Goal: Transaction & Acquisition: Purchase product/service

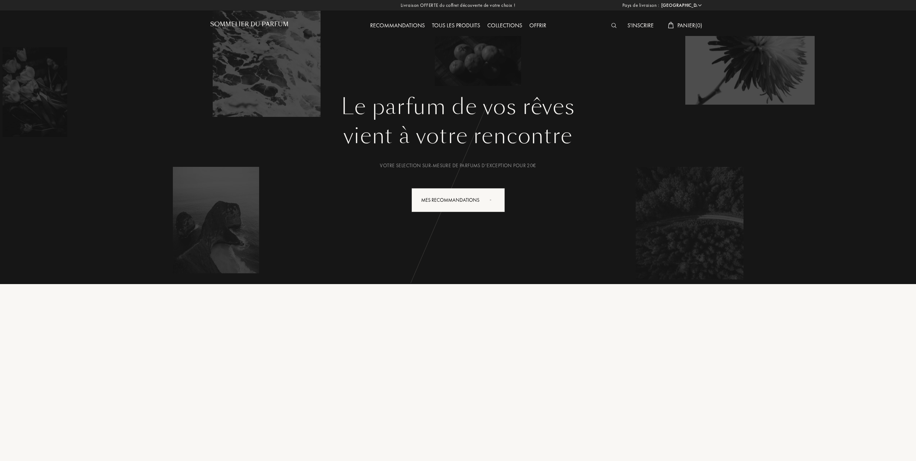
select select "FR"
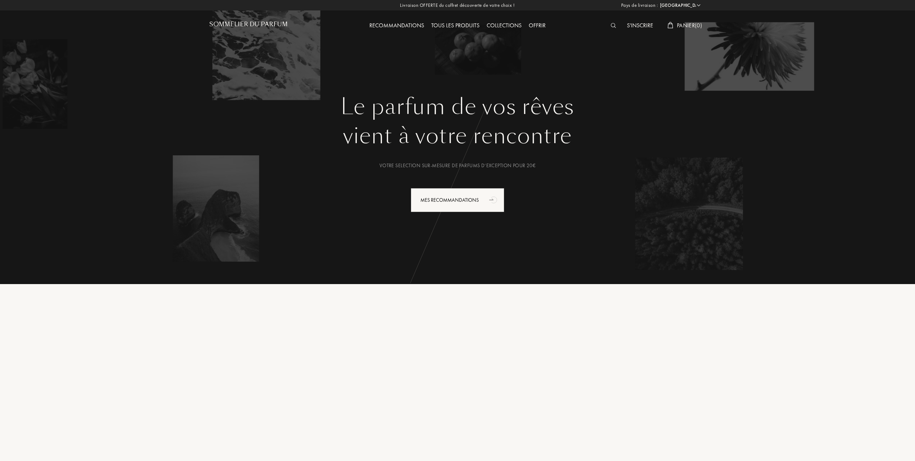
click at [460, 23] on div "Tous les produits" at bounding box center [455, 25] width 55 height 9
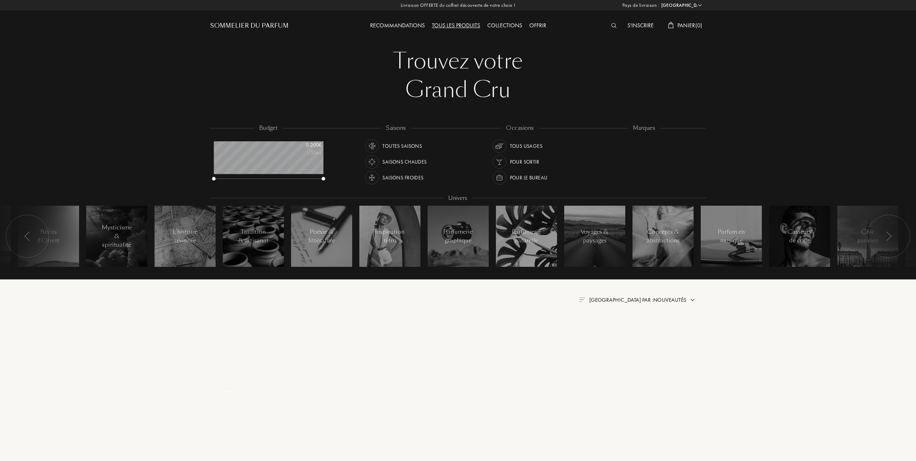
select select "FR"
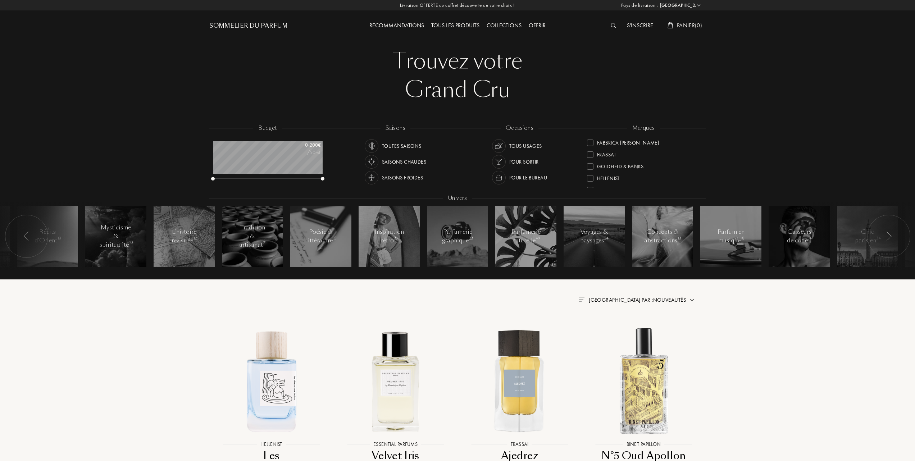
scroll to position [96, 0]
click at [590, 151] on div at bounding box center [590, 154] width 6 height 6
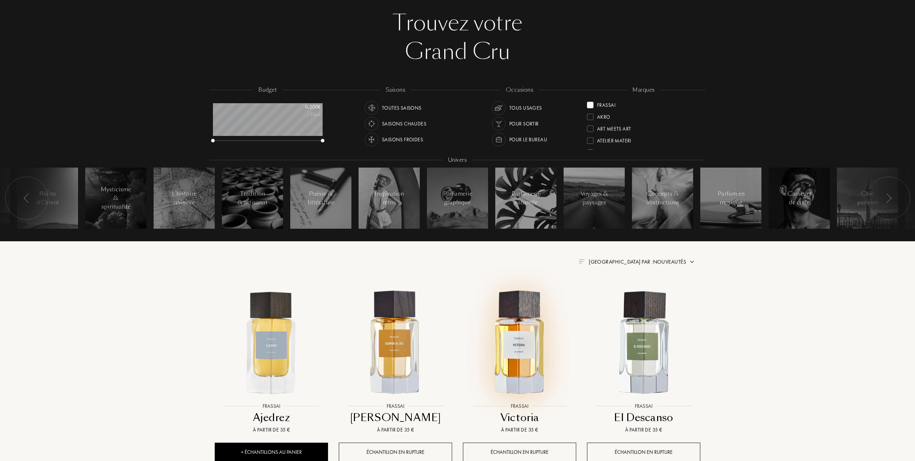
scroll to position [96, 0]
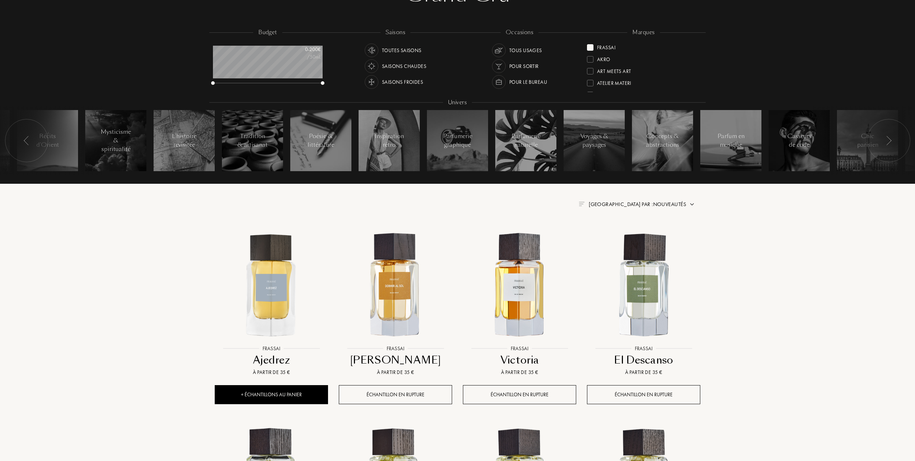
click at [658, 203] on span "Trier par : Nouveautés" at bounding box center [637, 204] width 97 height 7
click at [619, 237] on div at bounding box center [619, 235] width 5 height 5
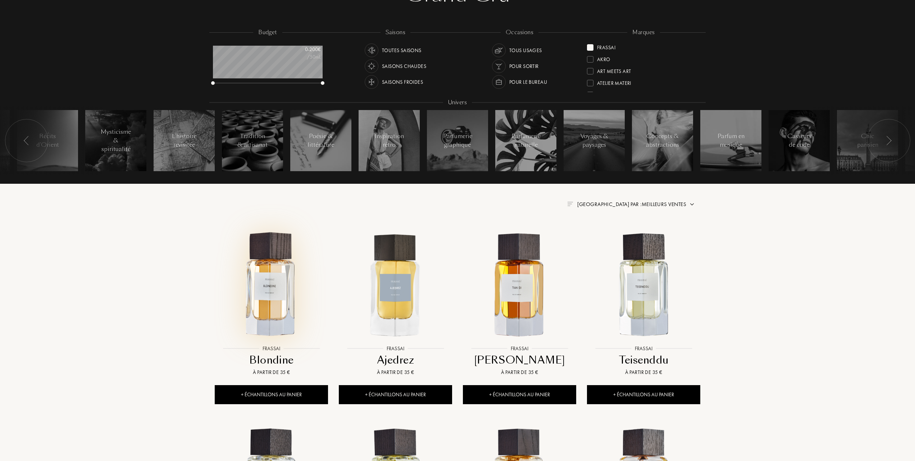
click at [265, 292] on img at bounding box center [271, 285] width 112 height 112
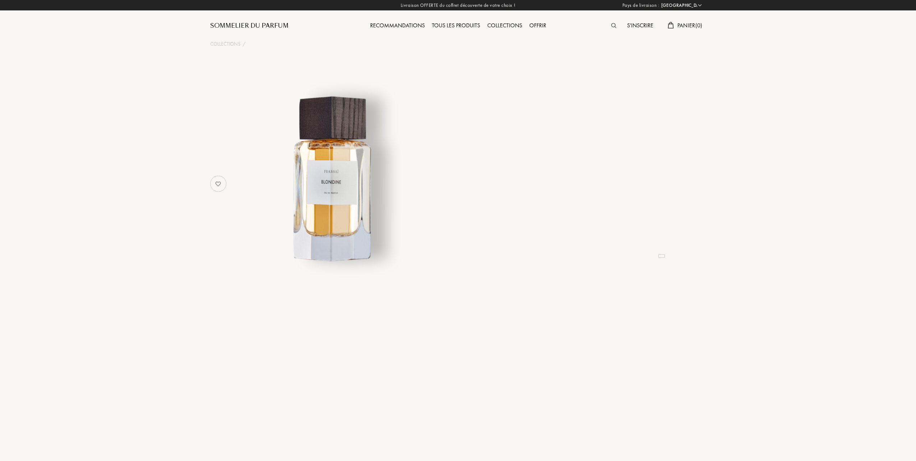
select select "FR"
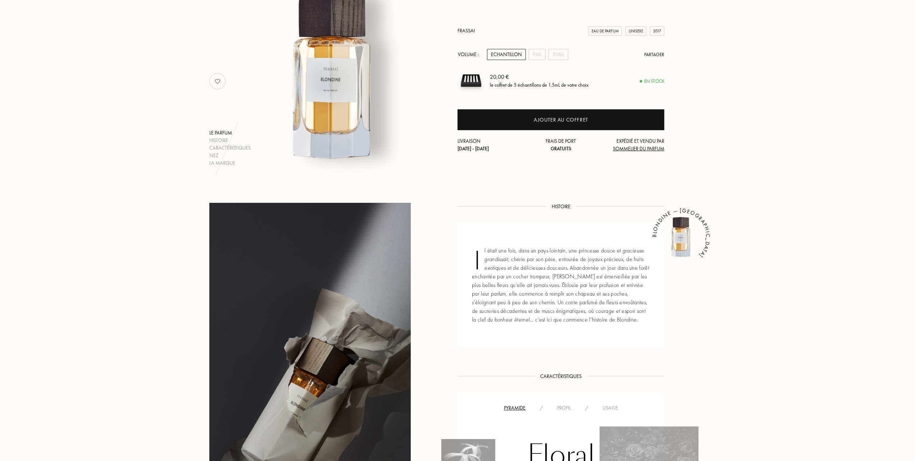
scroll to position [96, 0]
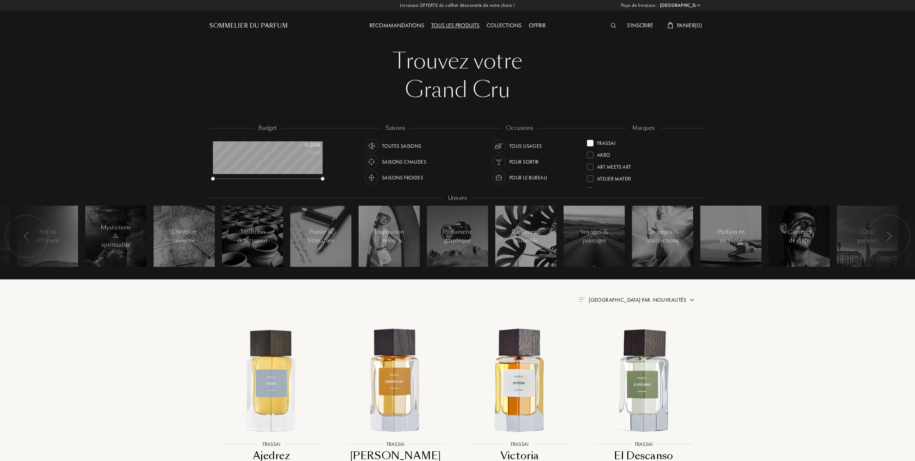
select select "FR"
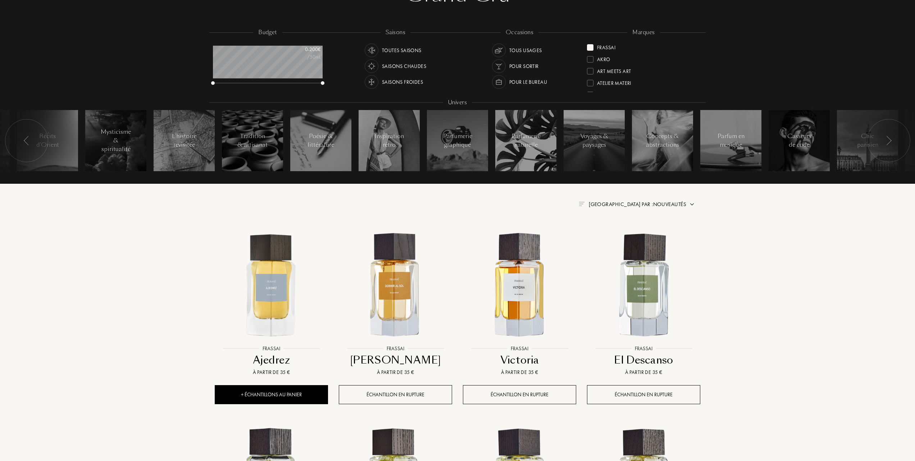
scroll to position [36, 110]
click at [659, 201] on span "Trier par : Nouveautés" at bounding box center [637, 204] width 97 height 7
click at [618, 235] on div at bounding box center [619, 235] width 5 height 5
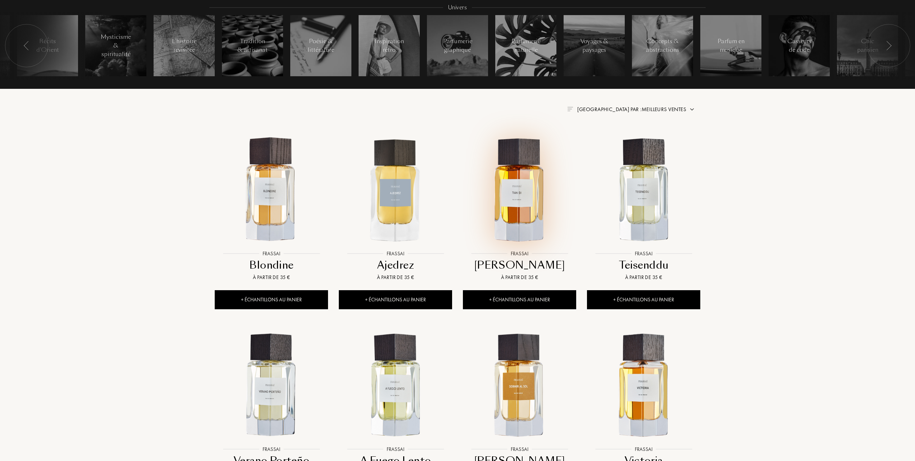
scroll to position [192, 0]
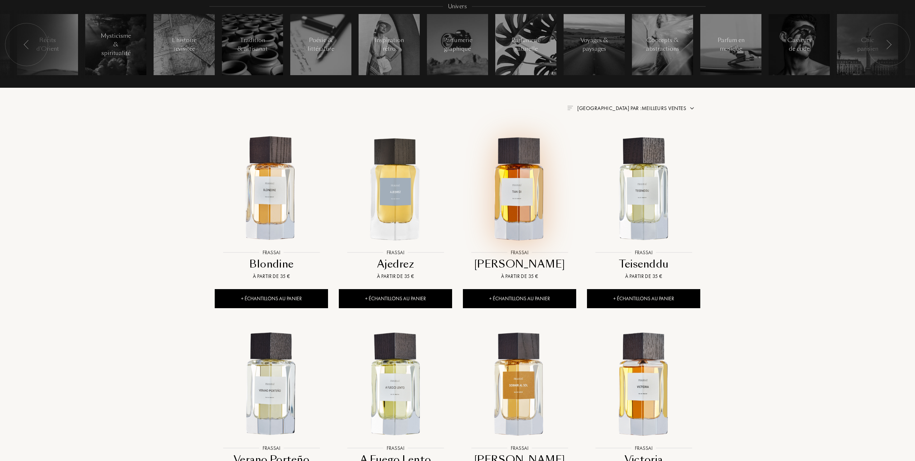
click at [520, 198] on img at bounding box center [519, 189] width 112 height 112
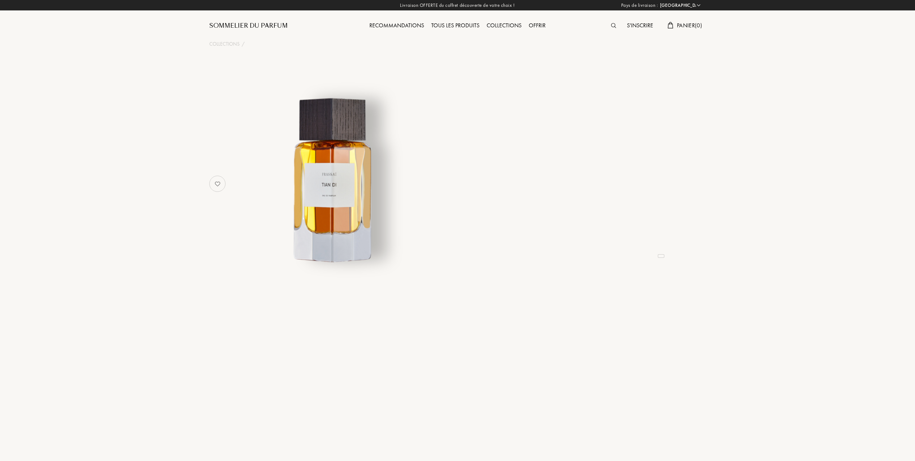
select select "FR"
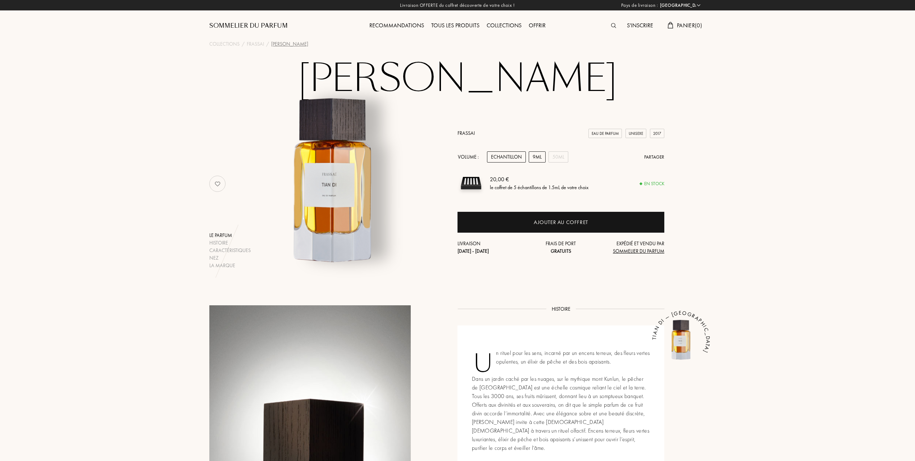
click at [538, 154] on div "9mL" at bounding box center [537, 156] width 17 height 11
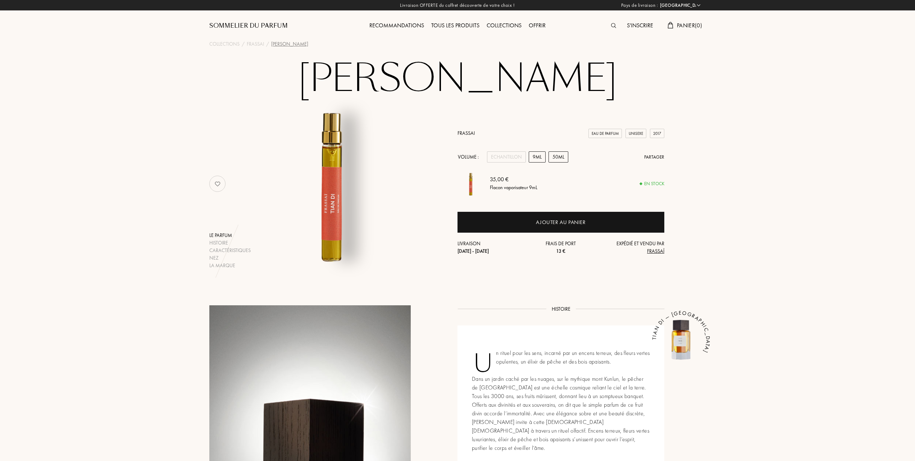
click at [561, 157] on div "50mL" at bounding box center [558, 156] width 20 height 11
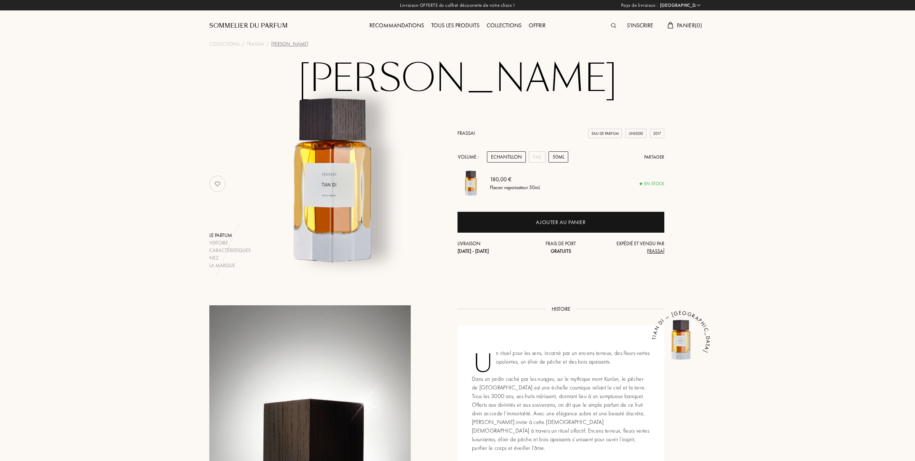
click at [508, 156] on div "Echantillon" at bounding box center [506, 156] width 39 height 11
click at [533, 156] on div "9mL" at bounding box center [537, 156] width 17 height 11
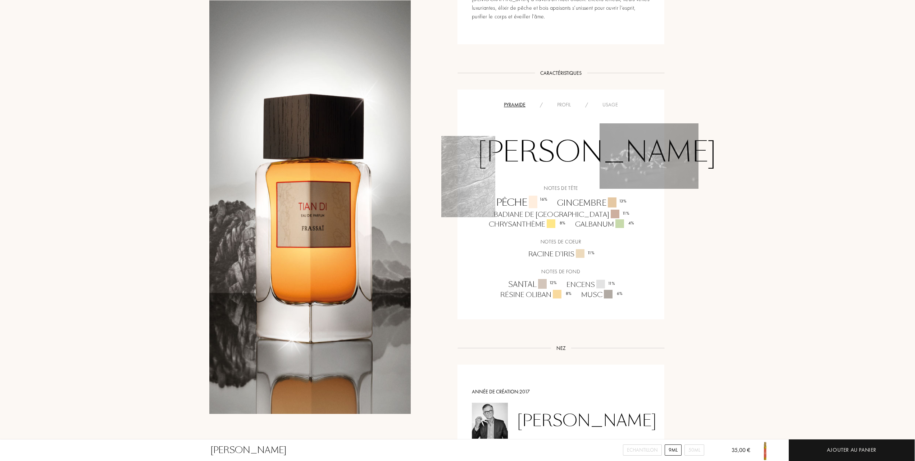
scroll to position [383, 0]
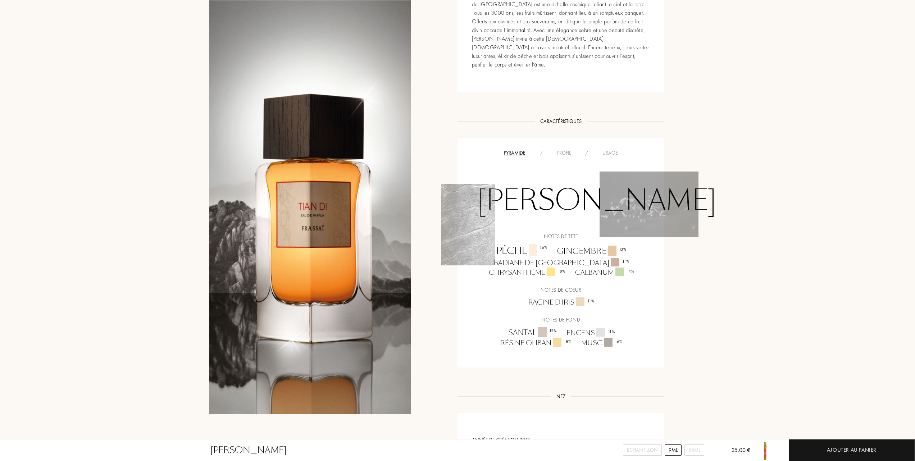
click at [610, 149] on div "Usage" at bounding box center [610, 153] width 30 height 8
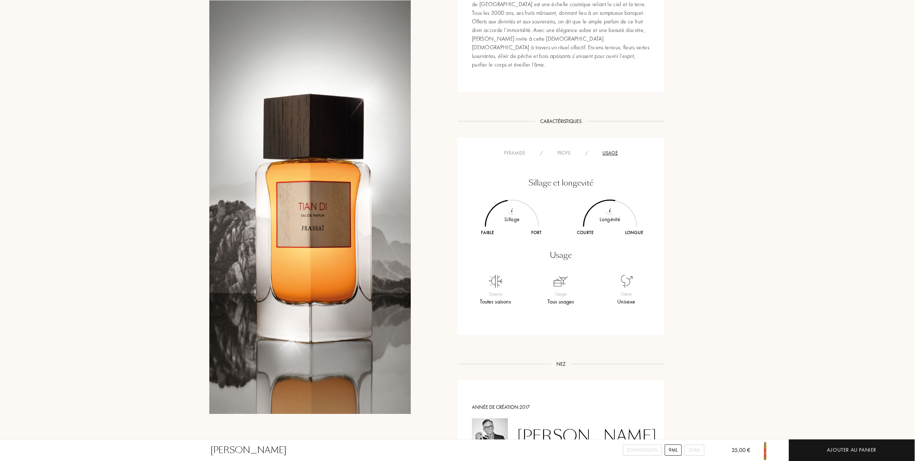
click at [568, 149] on div "Profil" at bounding box center [564, 153] width 28 height 8
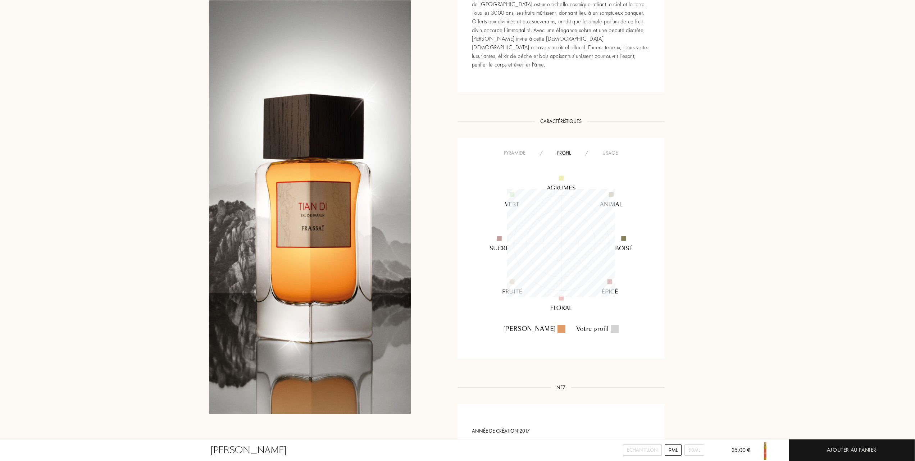
scroll to position [108, 108]
click at [511, 149] on div "Pyramide" at bounding box center [515, 153] width 36 height 8
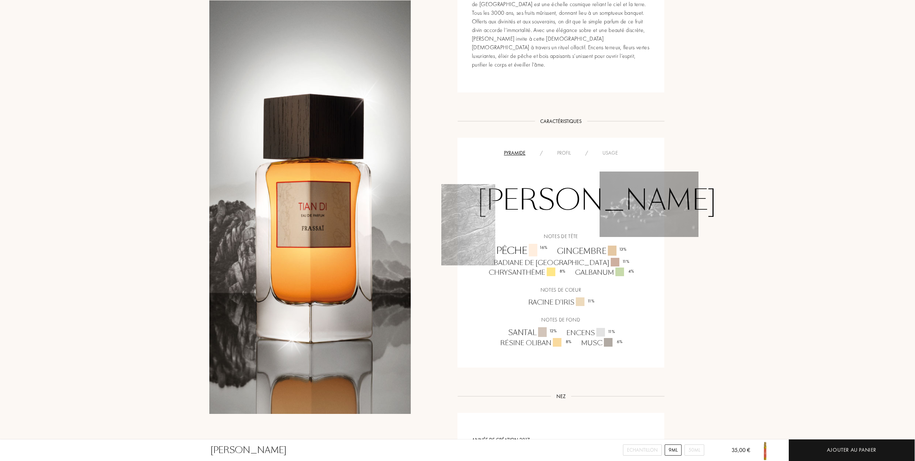
click at [608, 149] on div "Usage" at bounding box center [610, 153] width 30 height 8
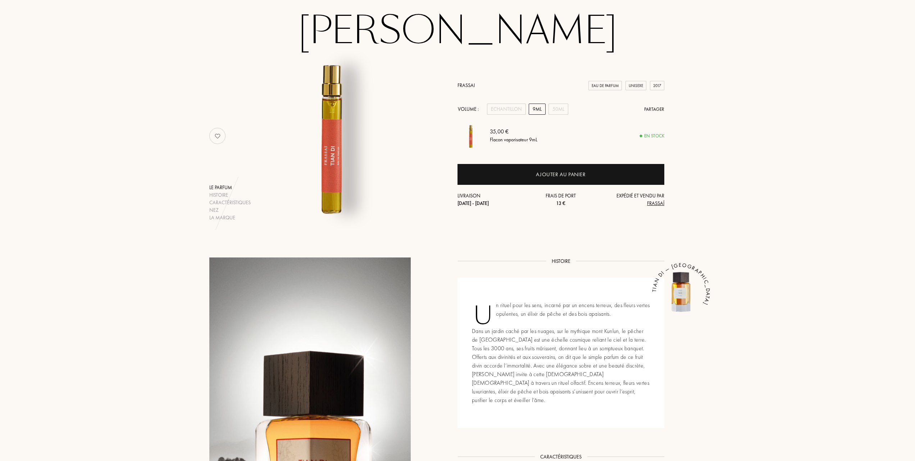
scroll to position [0, 0]
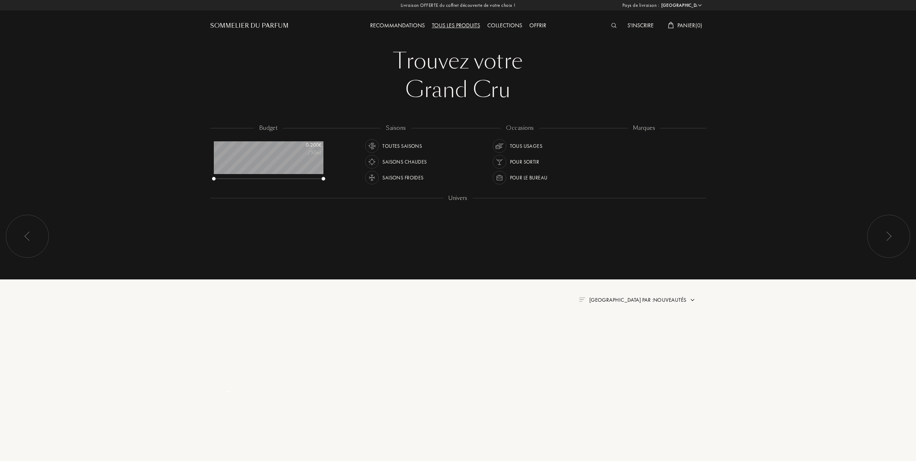
select select "FR"
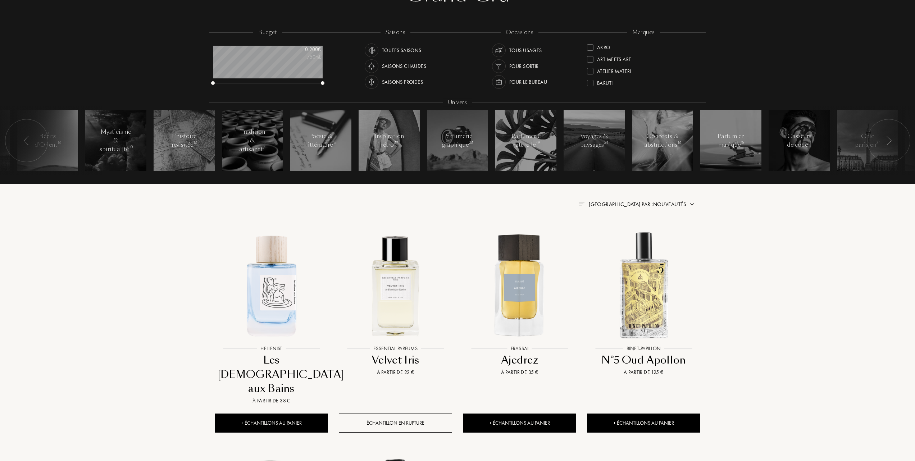
scroll to position [96, 0]
click at [590, 58] on div at bounding box center [590, 58] width 6 height 6
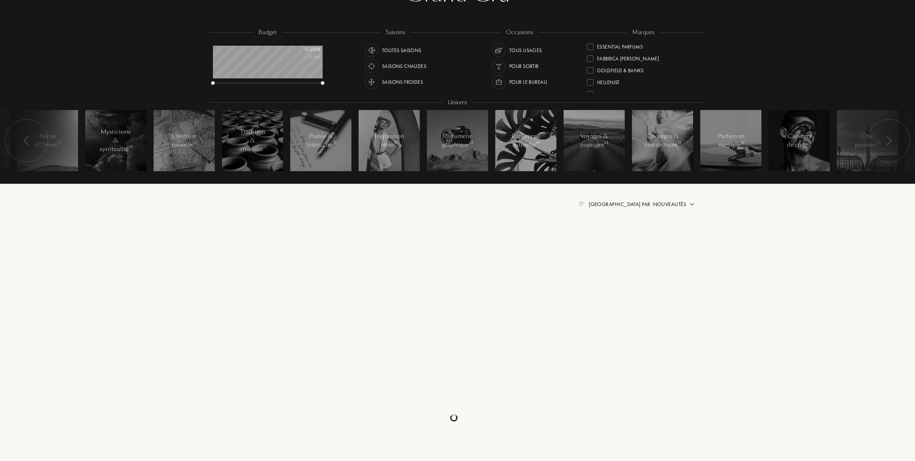
scroll to position [0, 0]
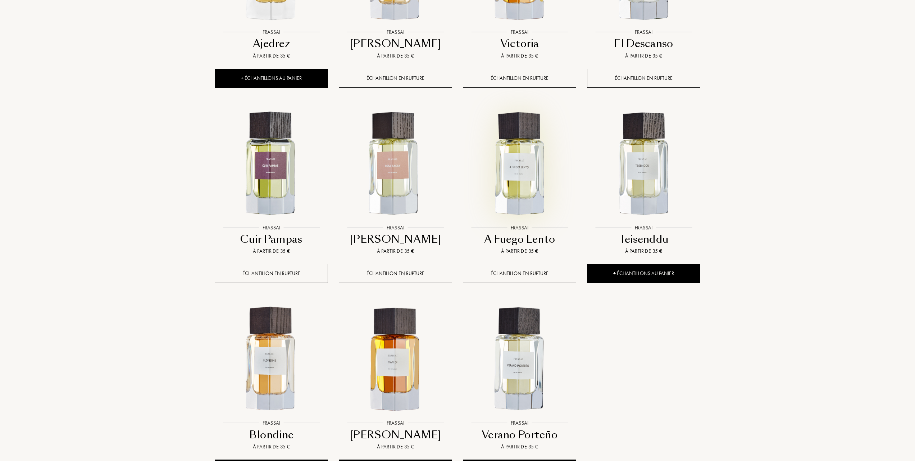
scroll to position [431, 0]
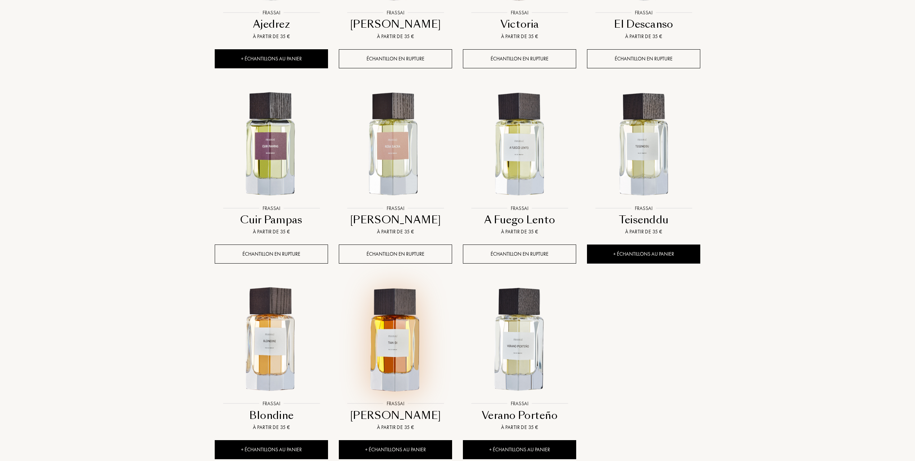
click at [396, 332] on img at bounding box center [395, 340] width 112 height 112
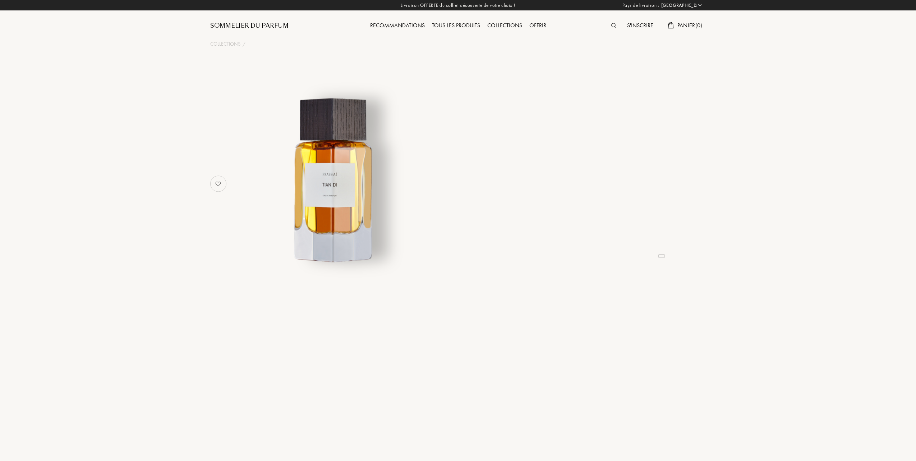
select select "FR"
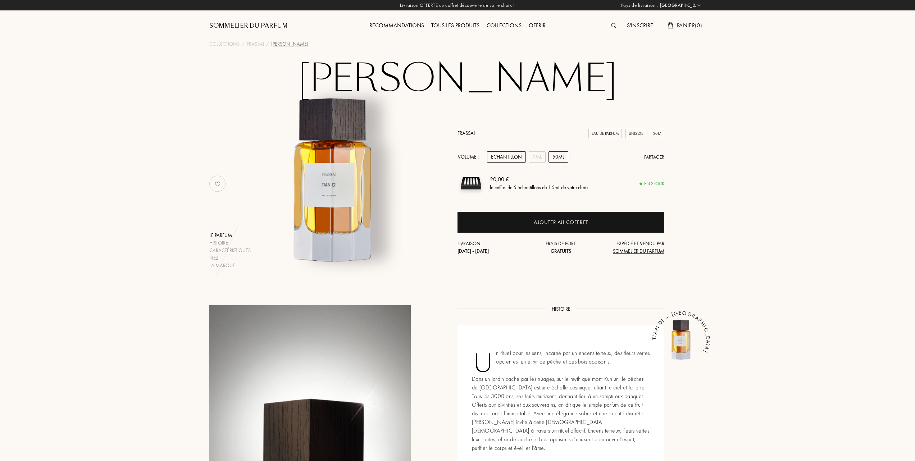
click at [557, 155] on div "50mL" at bounding box center [558, 156] width 20 height 11
click at [463, 24] on div "Tous les produits" at bounding box center [455, 25] width 55 height 9
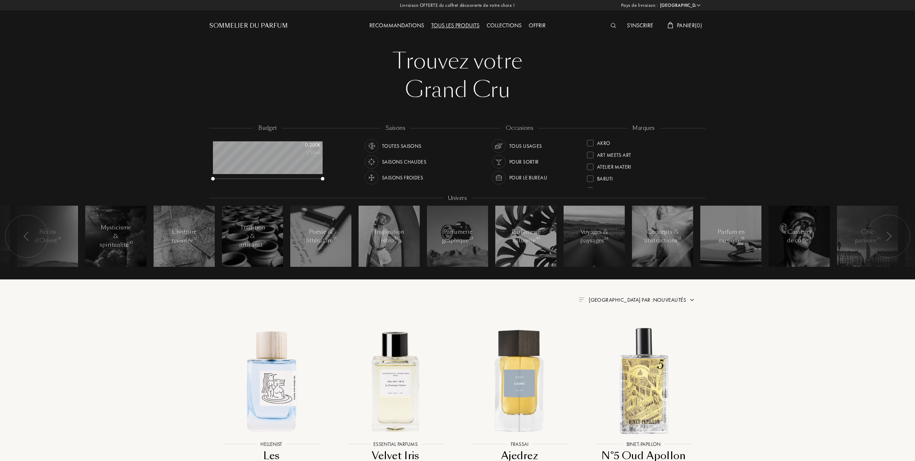
select select "FR"
click at [592, 177] on div at bounding box center [590, 178] width 6 height 6
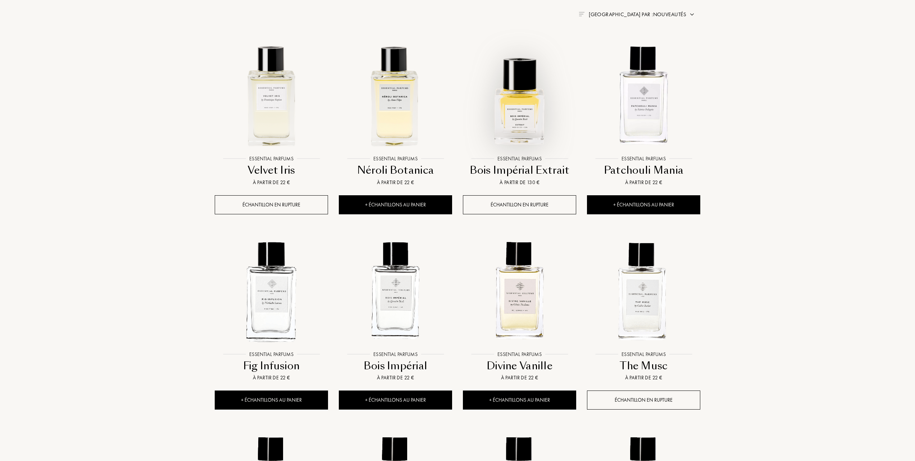
scroll to position [288, 0]
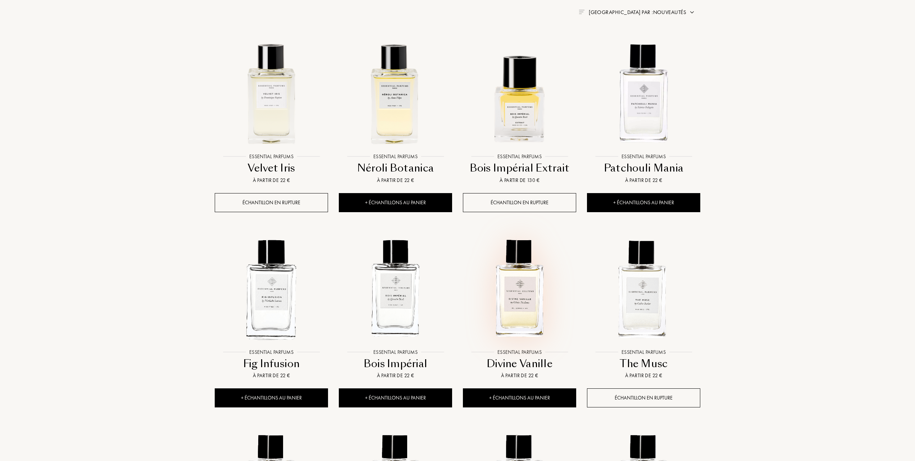
click at [516, 306] on img at bounding box center [519, 289] width 112 height 112
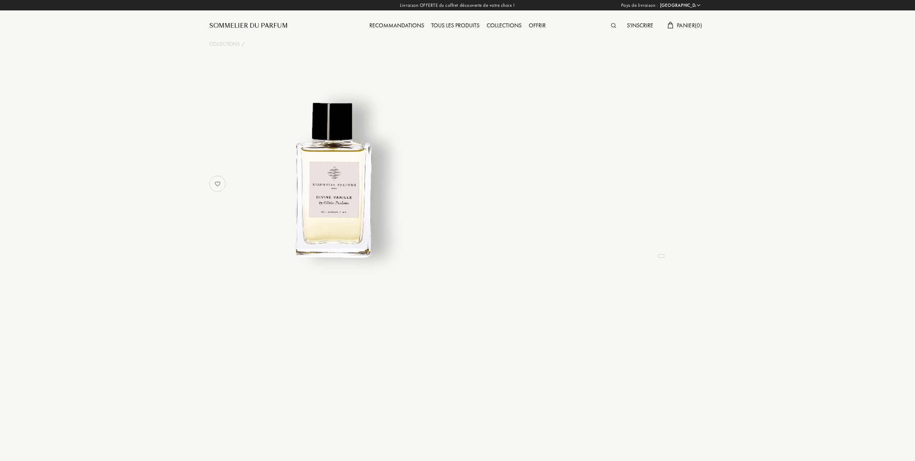
select select "FR"
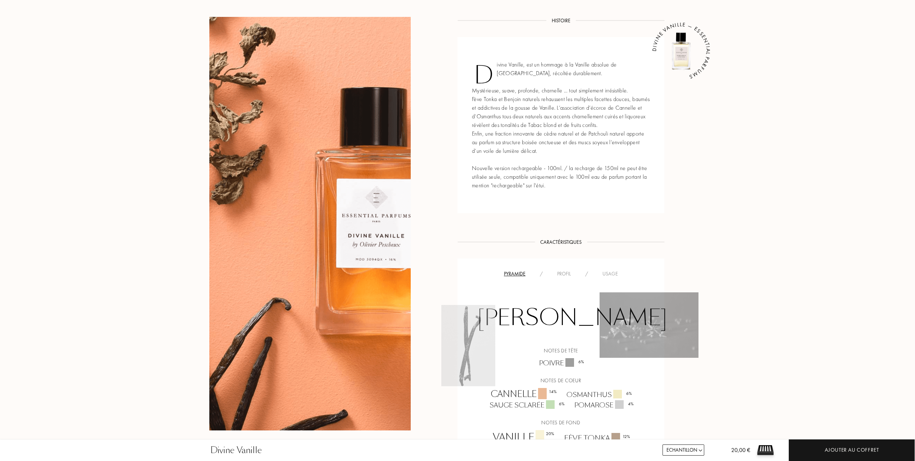
scroll to position [383, 0]
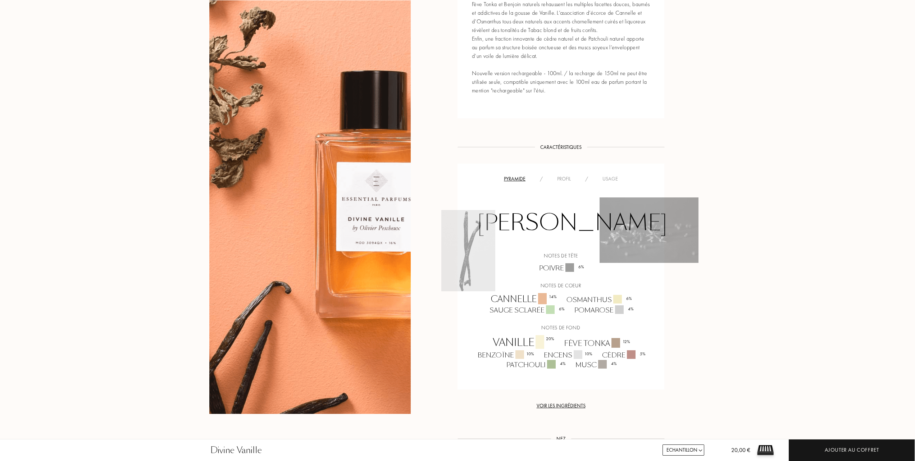
click at [608, 178] on div "Usage" at bounding box center [610, 179] width 30 height 8
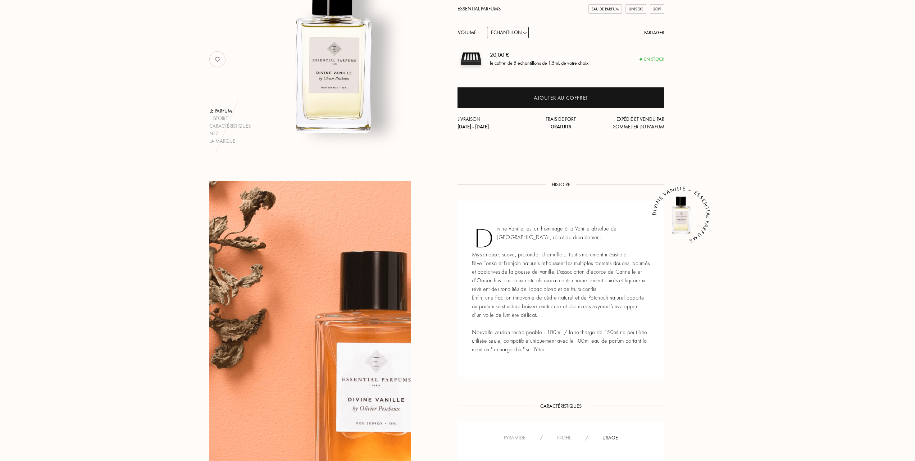
scroll to position [96, 0]
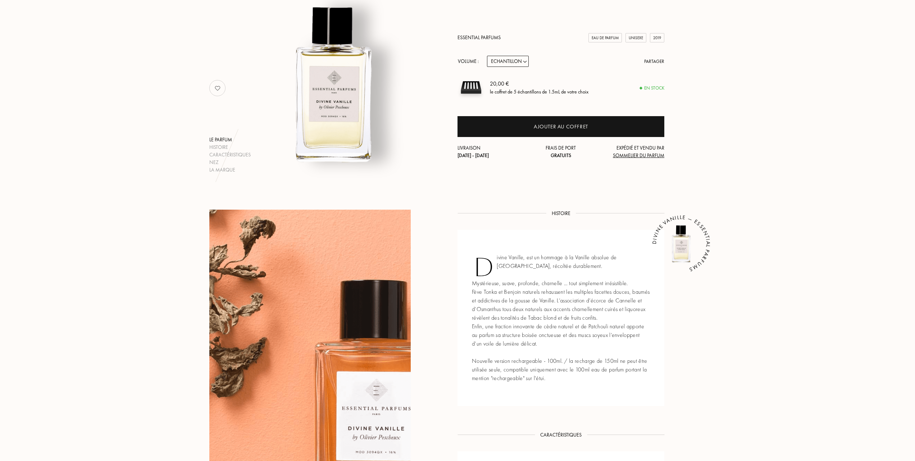
click at [525, 58] on select "Echantillon 10mL 100mL 150mL" at bounding box center [508, 61] width 42 height 11
select select "2"
click at [487, 56] on select "Echantillon 10mL 100mL 150mL" at bounding box center [508, 61] width 42 height 11
select select "2"
click at [526, 63] on select "Echantillon 10mL 100mL 150mL" at bounding box center [508, 61] width 42 height 11
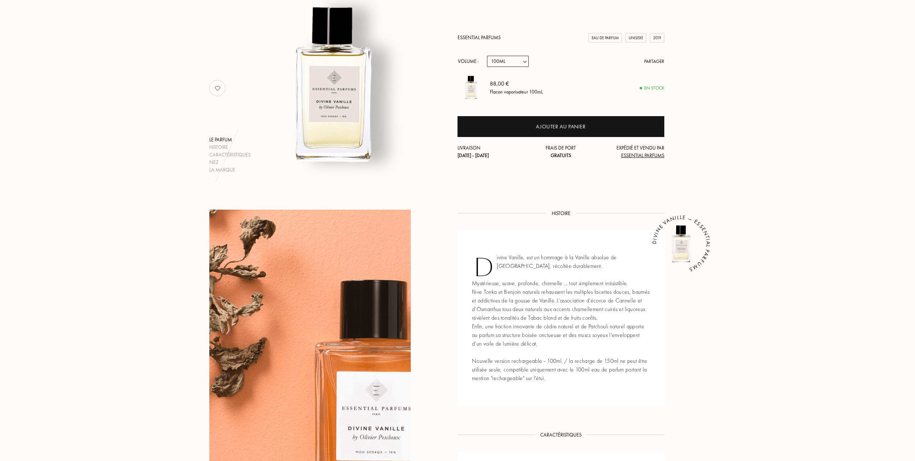
select select "1"
click at [487, 56] on select "Echantillon 10mL 100mL 150mL" at bounding box center [508, 61] width 42 height 11
select select "1"
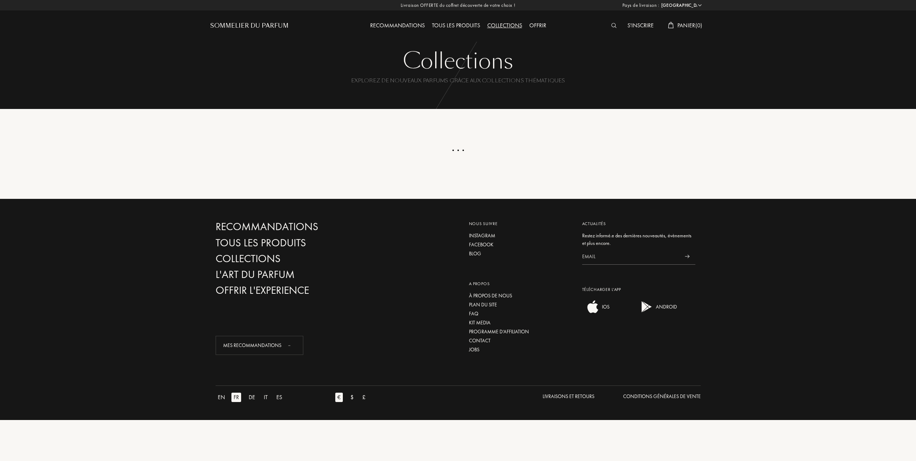
select select "FR"
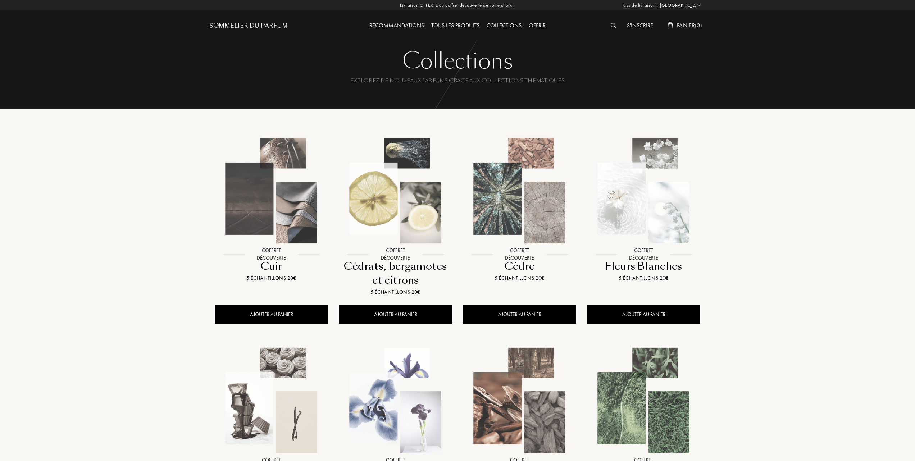
click at [462, 23] on div "Tous les produits" at bounding box center [455, 25] width 55 height 9
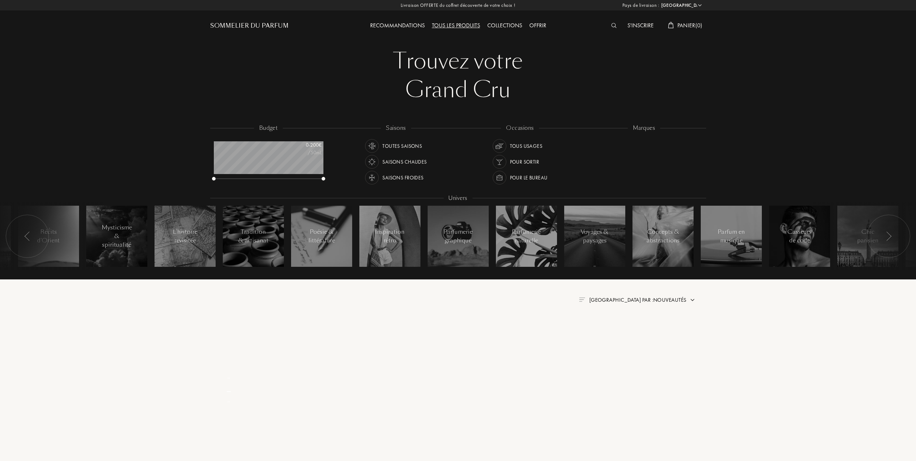
select select "FR"
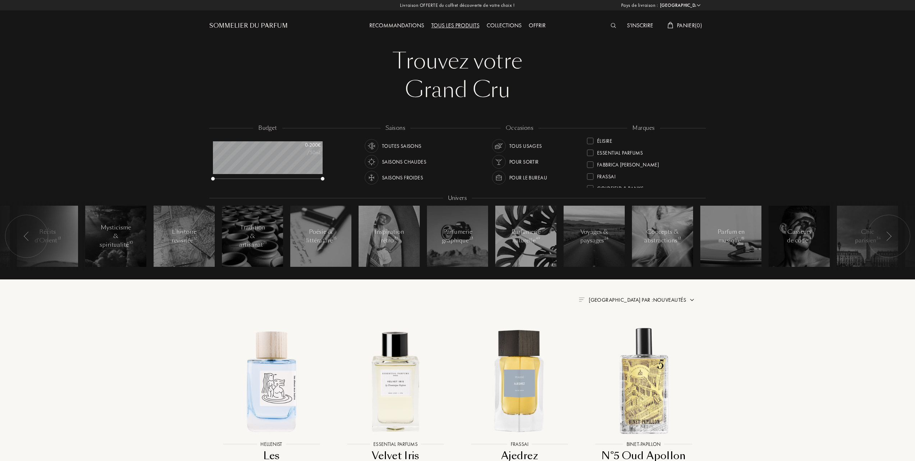
scroll to position [96, 0]
click at [591, 163] on div at bounding box center [590, 166] width 6 height 6
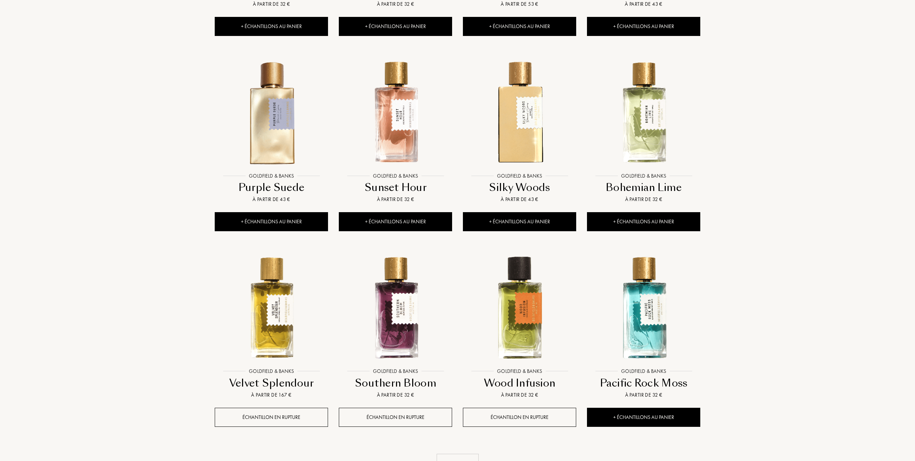
scroll to position [479, 0]
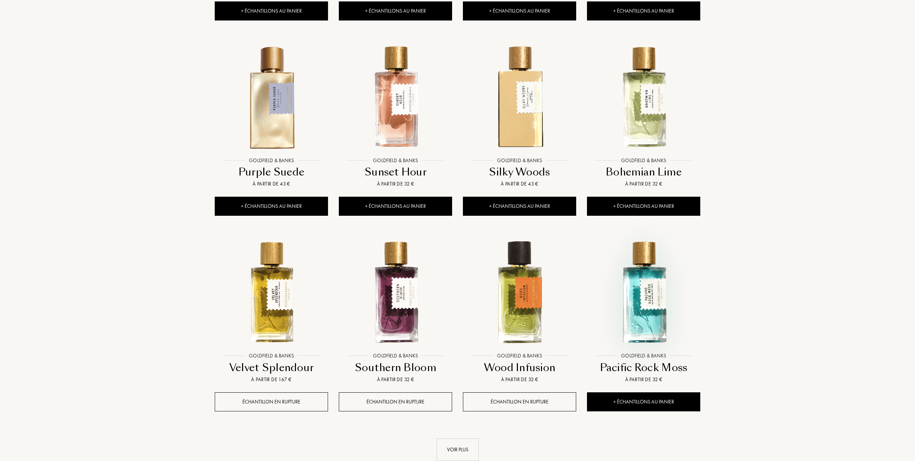
click at [634, 300] on img at bounding box center [644, 292] width 112 height 112
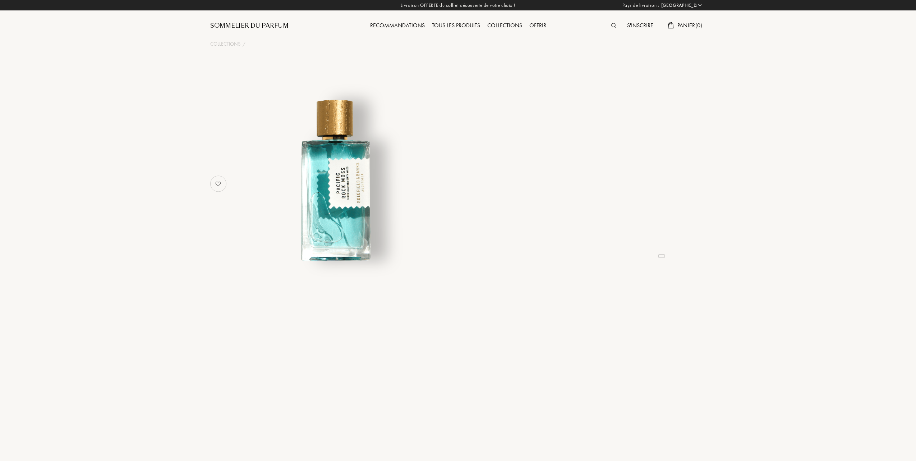
select select "FR"
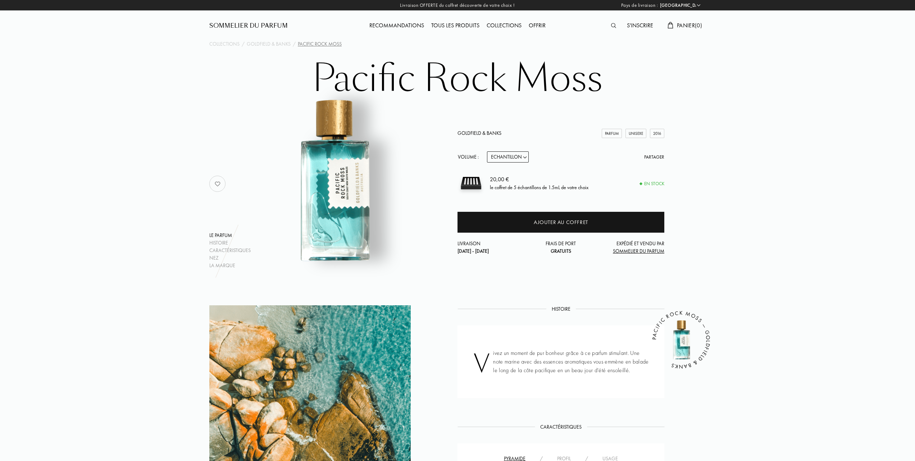
click at [525, 156] on select "Echantillon 10mL 50mL 100mL" at bounding box center [508, 156] width 42 height 11
select select "1"
click at [487, 151] on select "Echantillon 10mL 50mL 100mL" at bounding box center [508, 156] width 42 height 11
select select "1"
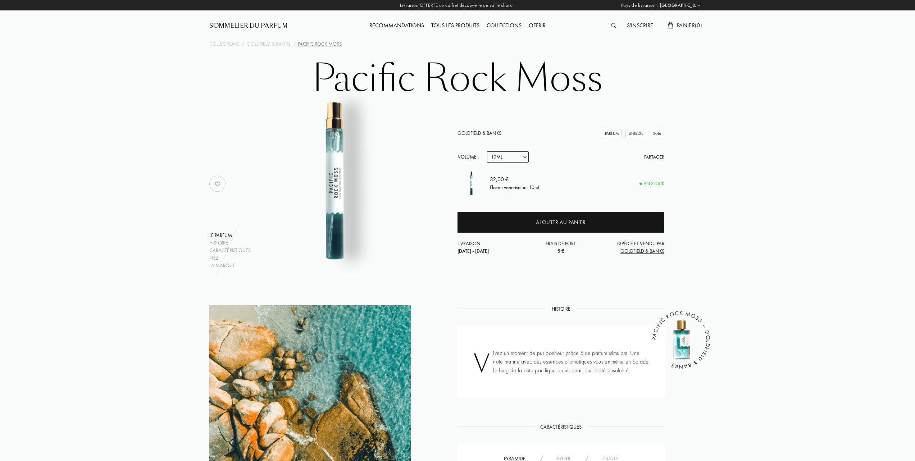
click at [526, 156] on select "Echantillon 10mL 50mL 100mL" at bounding box center [508, 156] width 42 height 11
select select "2"
click at [487, 151] on select "Echantillon 10mL 50mL 100mL" at bounding box center [508, 156] width 42 height 11
select select "2"
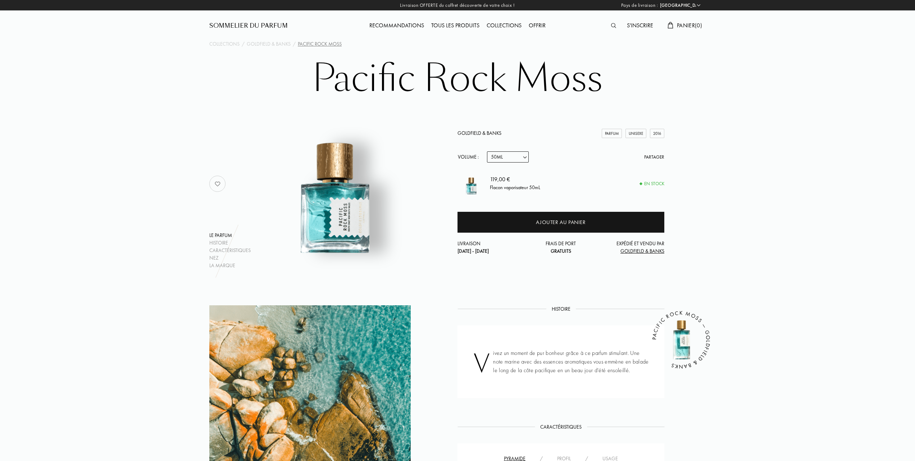
click at [525, 157] on select "Echantillon 10mL 50mL 100mL" at bounding box center [508, 156] width 42 height 11
select select "3"
click at [487, 151] on select "Echantillon 10mL 50mL 100mL" at bounding box center [508, 156] width 42 height 11
select select "3"
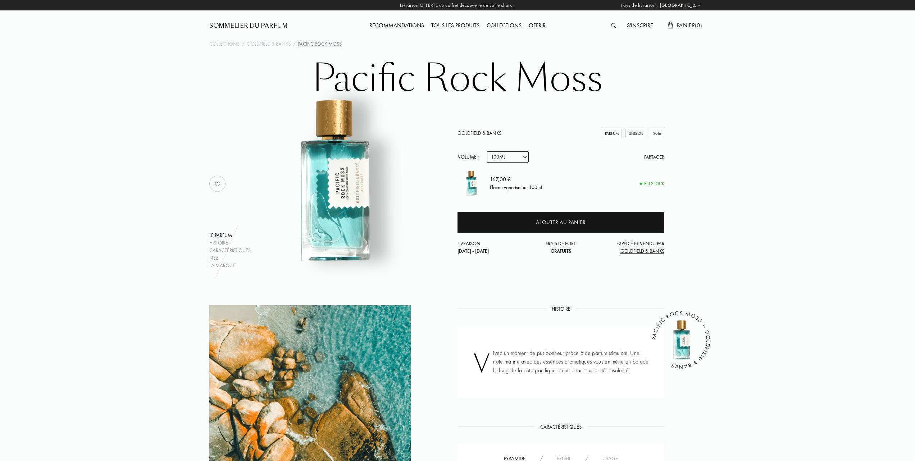
click at [527, 157] on select "Echantillon 10mL 50mL 100mL" at bounding box center [508, 156] width 42 height 11
select select "1"
click at [487, 151] on select "Echantillon 10mL 50mL 100mL" at bounding box center [508, 156] width 42 height 11
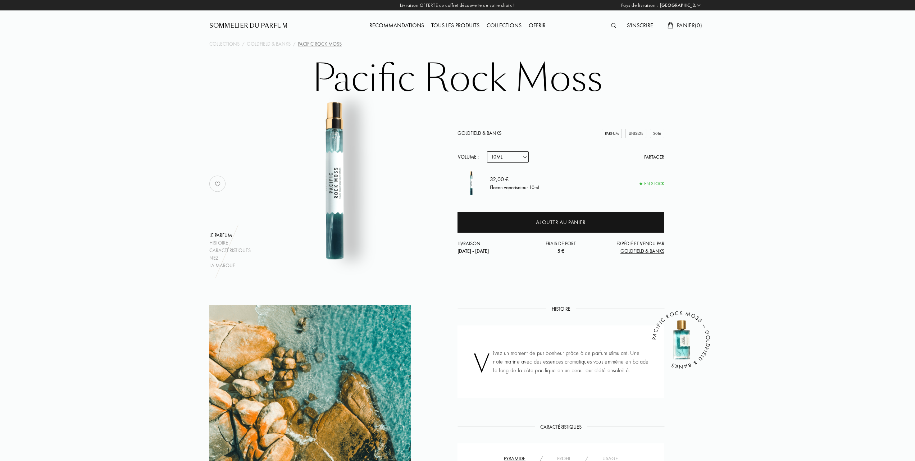
select select "1"
